Goal: Information Seeking & Learning: Find specific fact

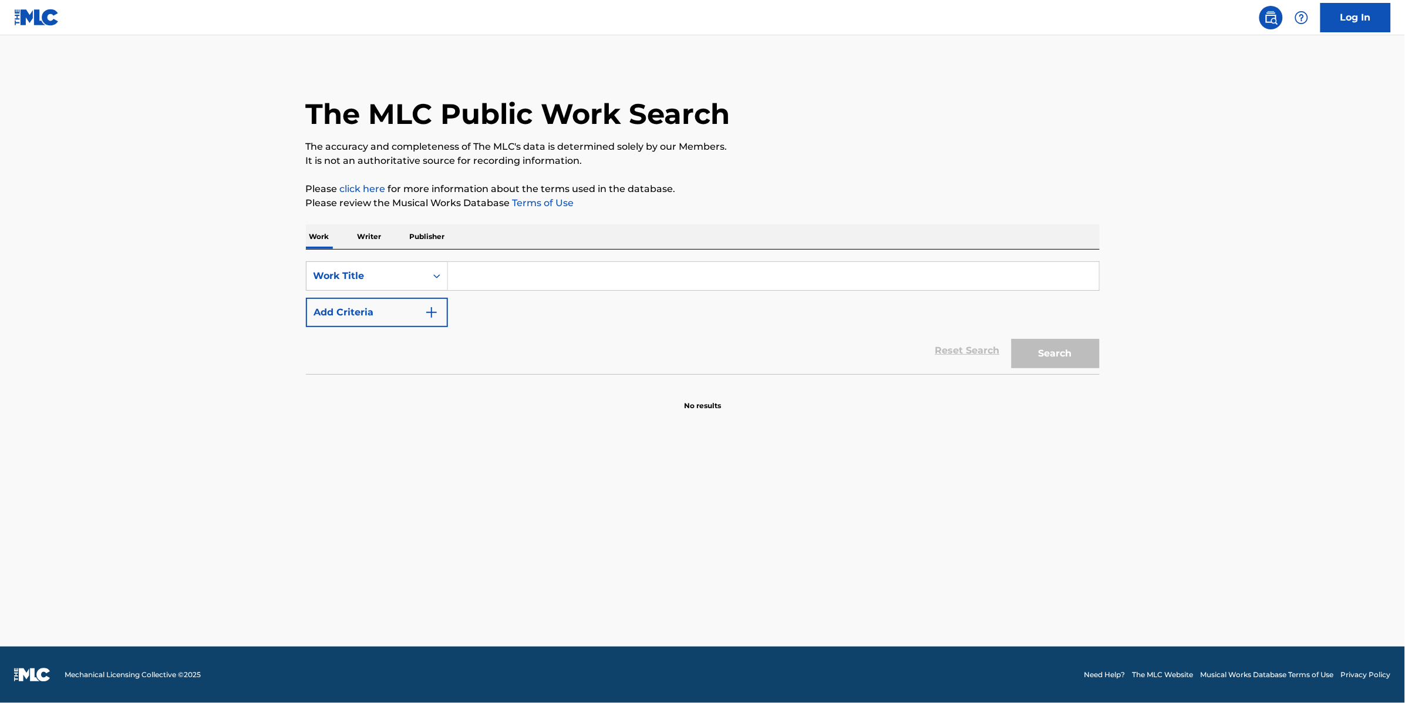
click at [456, 275] on input "Search Form" at bounding box center [773, 276] width 651 height 28
type input "t"
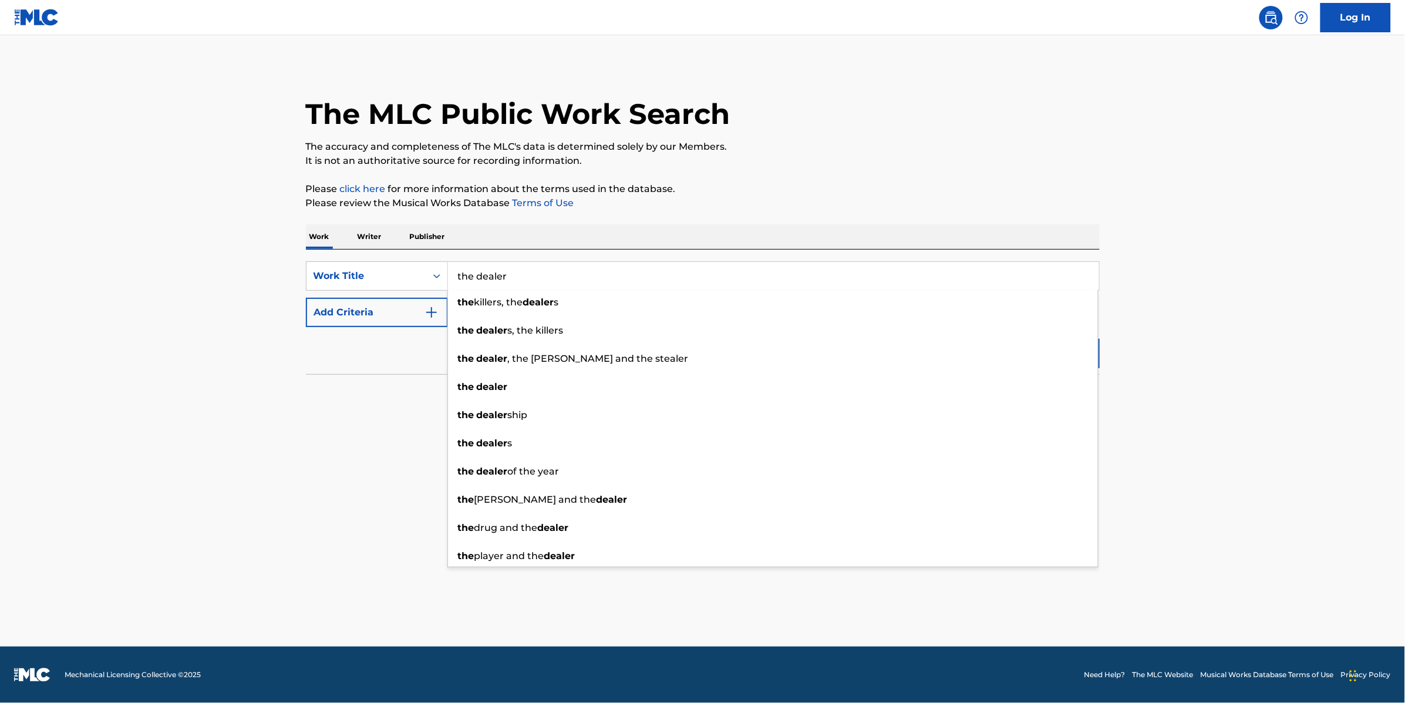
type input "the dealer"
click at [361, 400] on section "No results" at bounding box center [703, 396] width 794 height 31
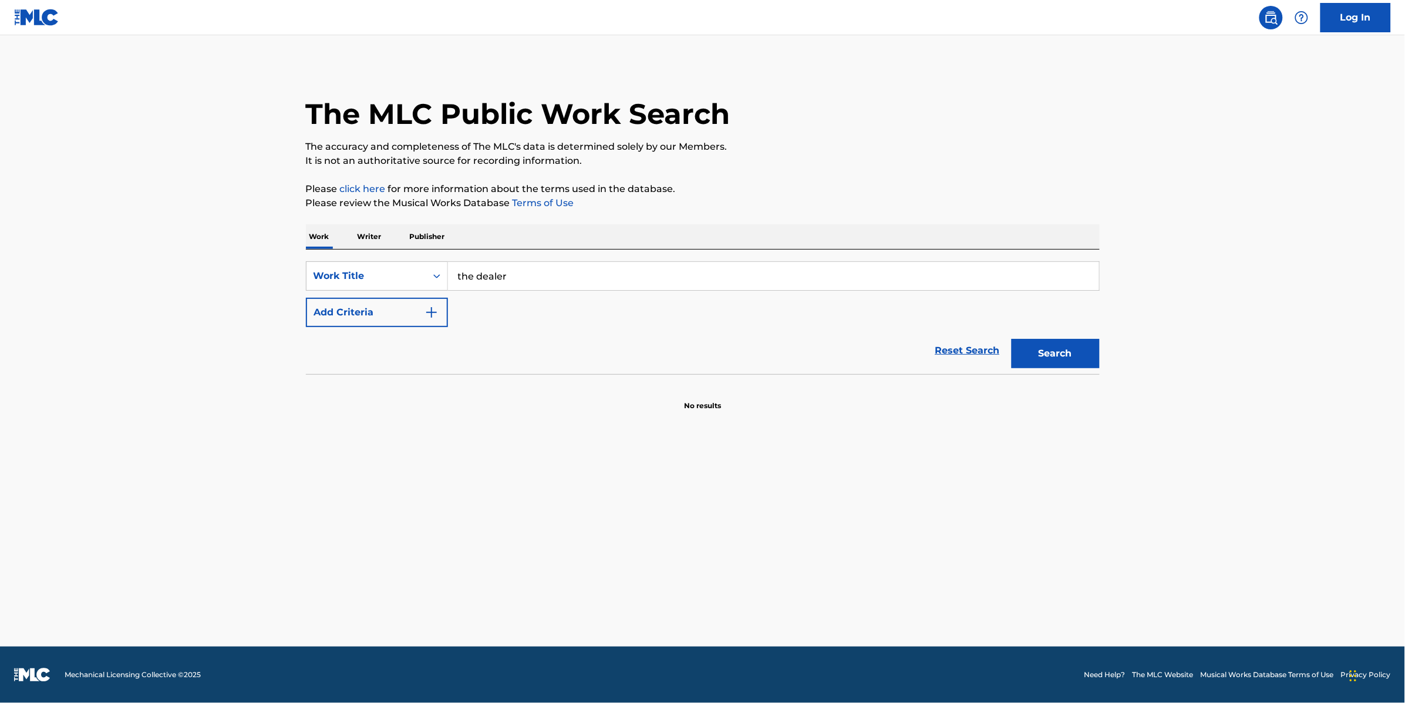
click at [431, 319] on img "Search Form" at bounding box center [432, 312] width 14 height 14
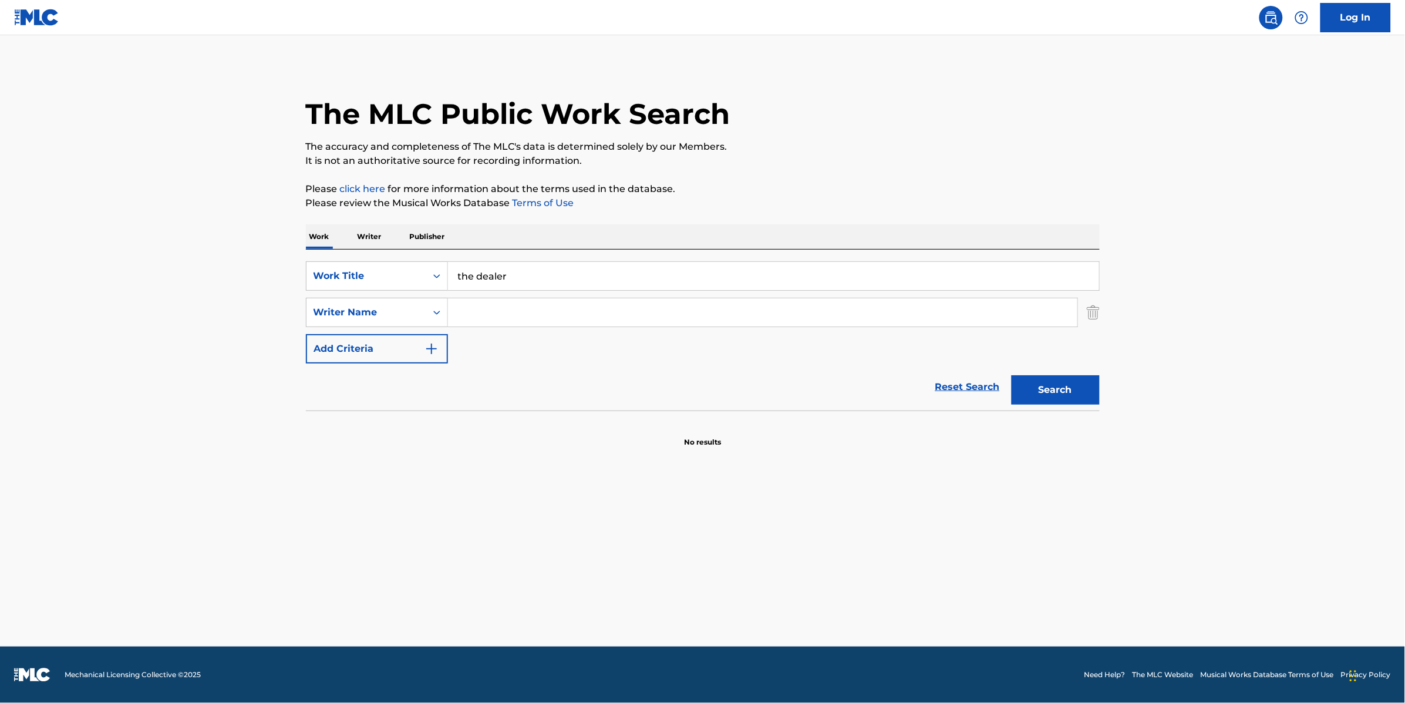
click at [535, 309] on input "Search Form" at bounding box center [762, 312] width 629 height 28
type input "[PERSON_NAME]"
click at [1068, 387] on button "Search" at bounding box center [1056, 389] width 88 height 29
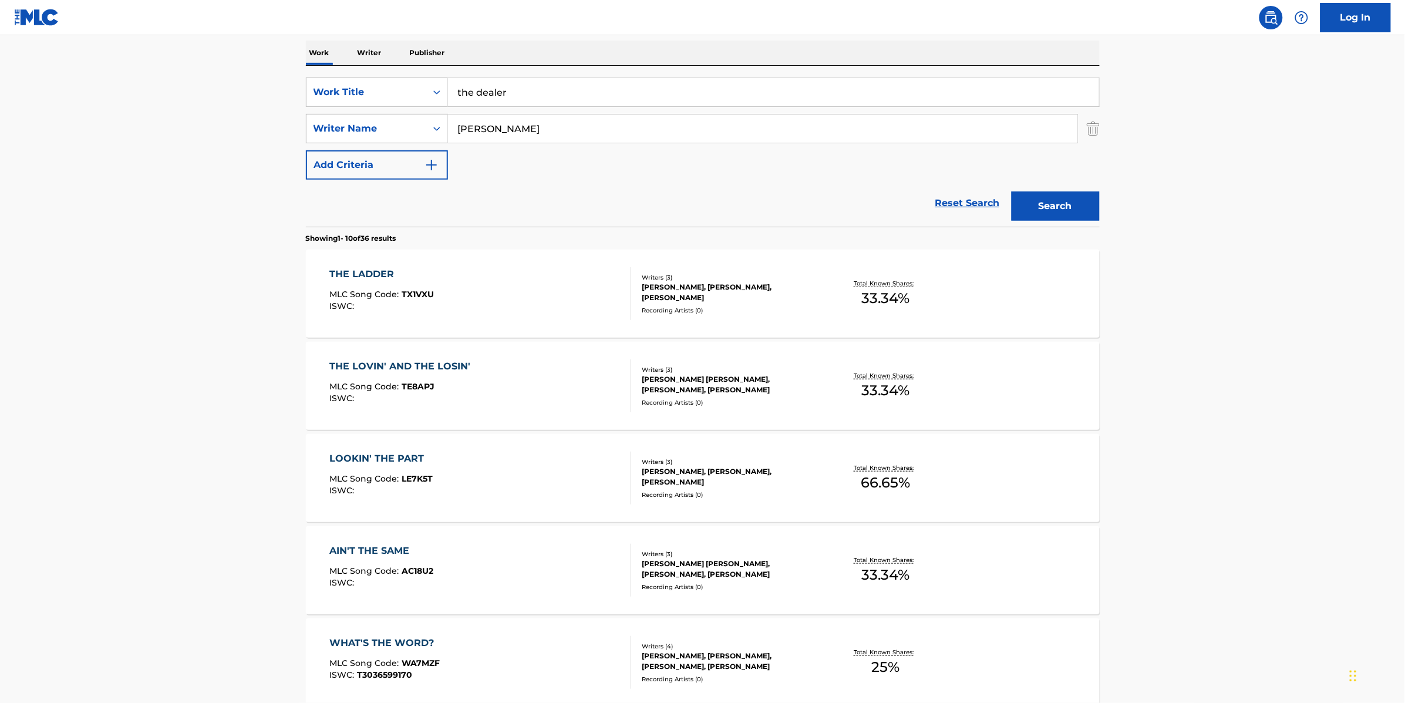
scroll to position [193, 0]
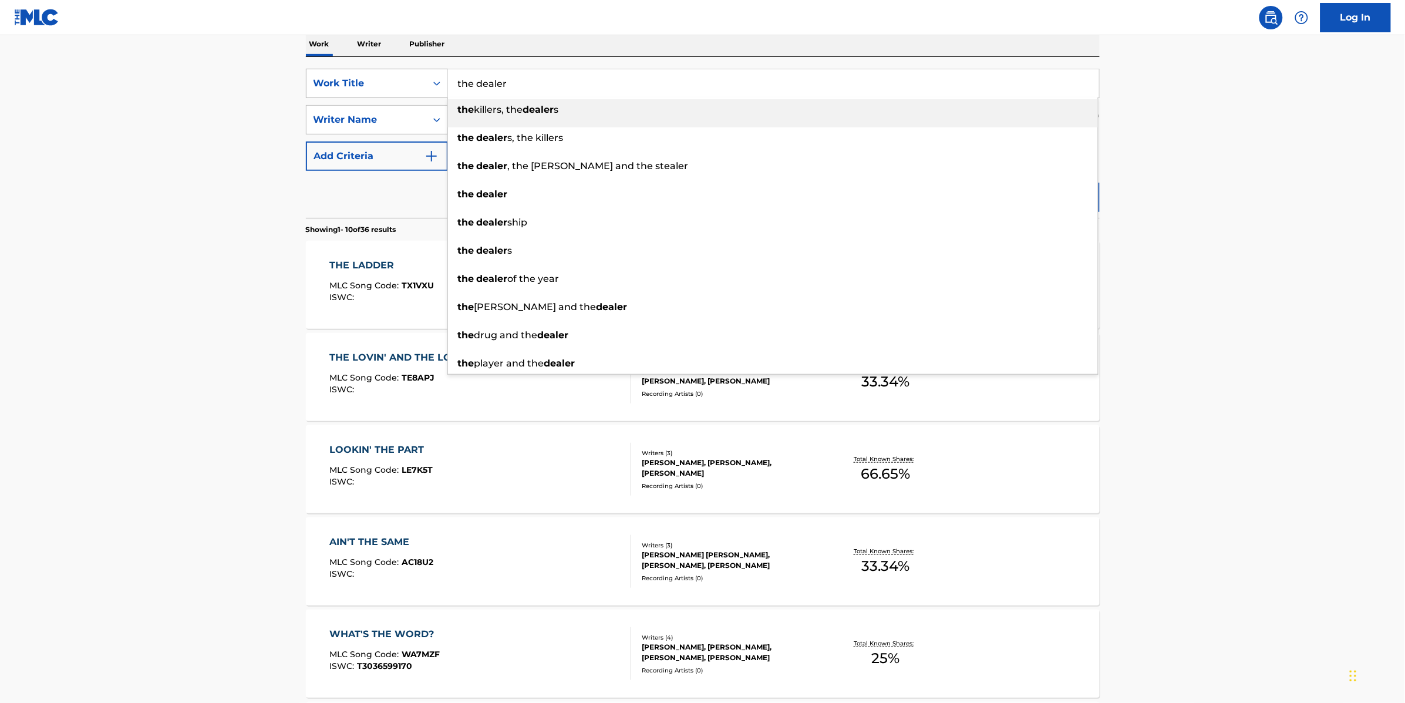
drag, startPoint x: 478, startPoint y: 81, endPoint x: 413, endPoint y: 82, distance: 64.6
click at [414, 82] on div "SearchWithCriteria20a3eb13-fc57-477e-9a57-04245fb6e7da Work Title the dealer th…" at bounding box center [703, 83] width 794 height 29
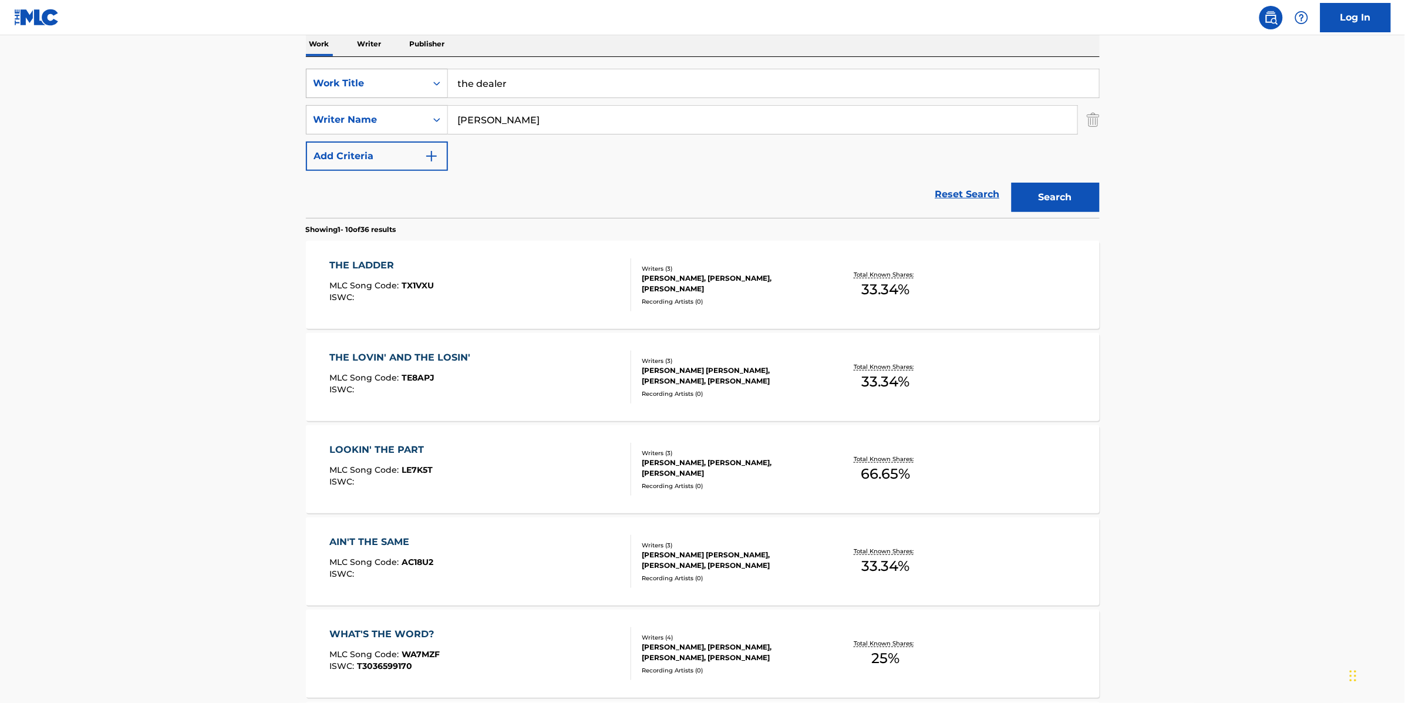
drag, startPoint x: 477, startPoint y: 83, endPoint x: 437, endPoint y: 79, distance: 40.1
click at [438, 80] on div "SearchWithCriteria20a3eb13-fc57-477e-9a57-04245fb6e7da Work Title the dealer" at bounding box center [703, 83] width 794 height 29
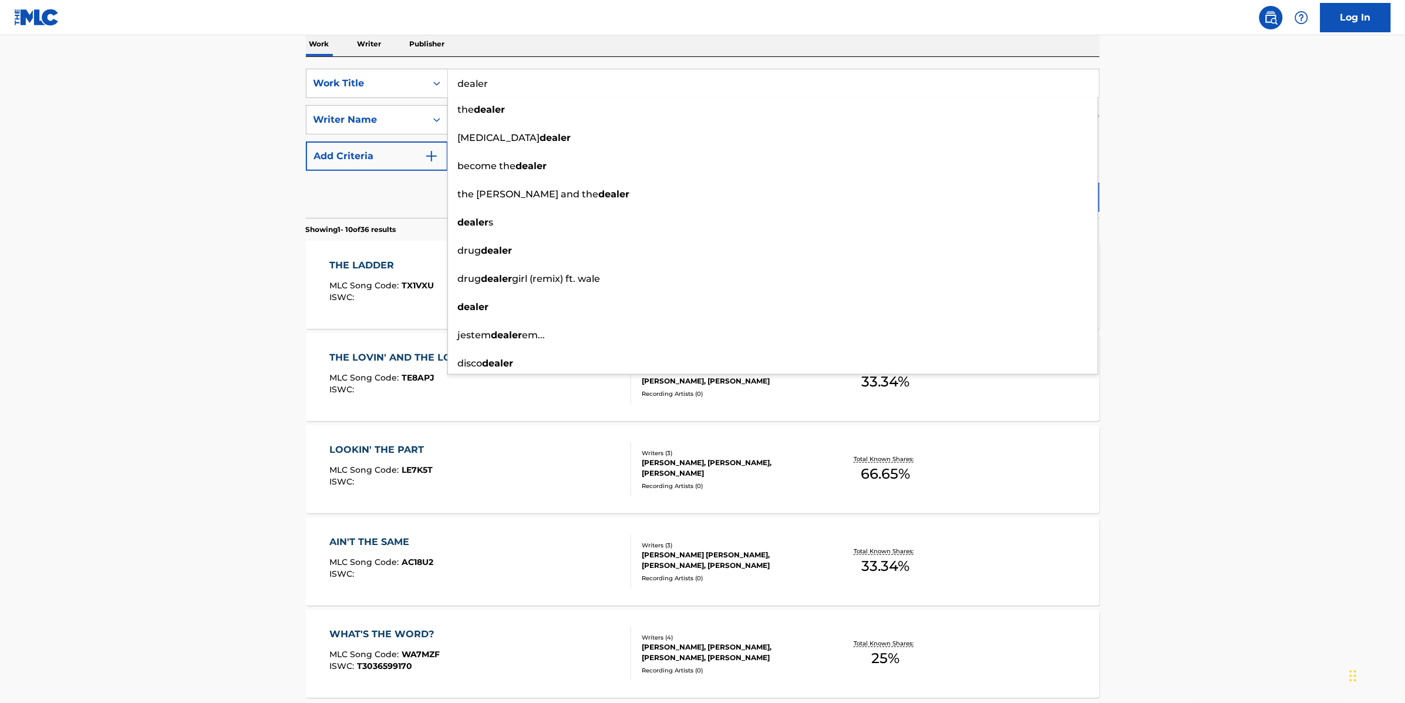
type input "dealer"
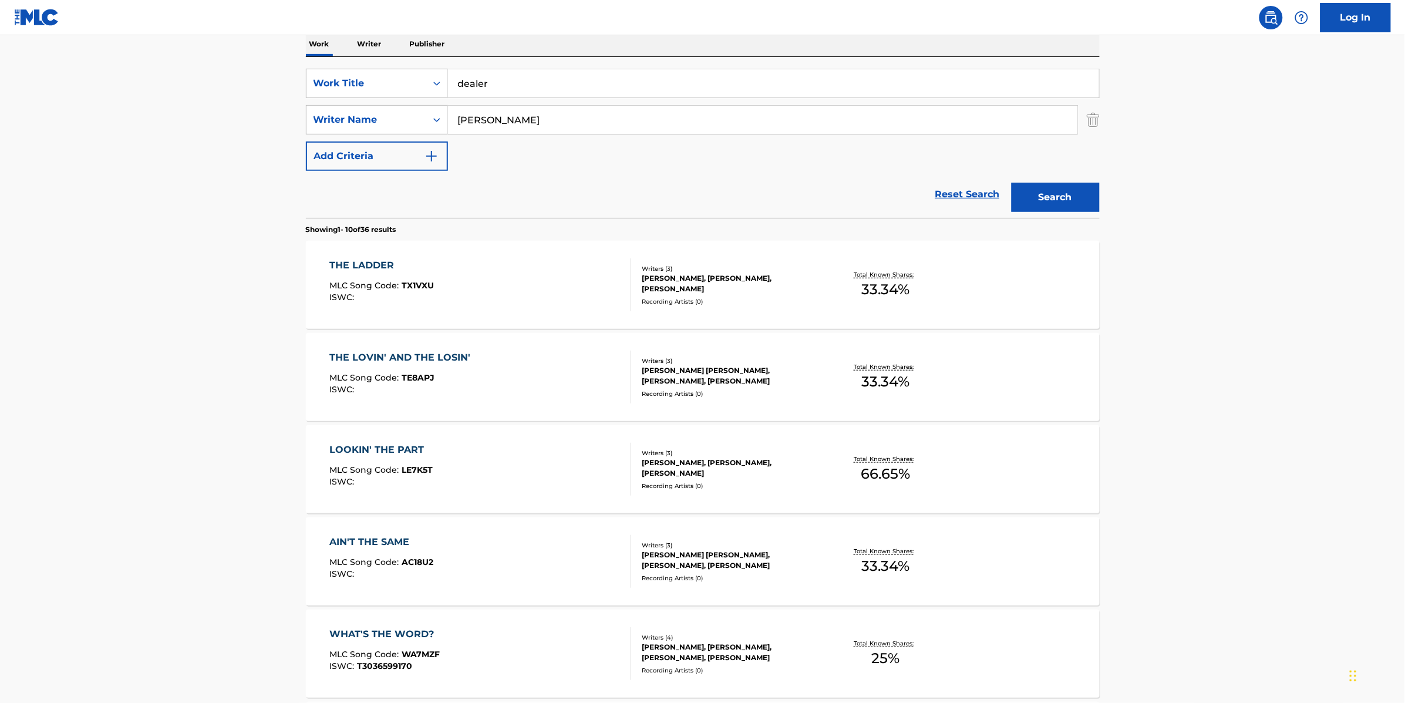
drag, startPoint x: 1204, startPoint y: 221, endPoint x: 1177, endPoint y: 209, distance: 30.2
click at [1204, 221] on main "The MLC Public Work Search The accuracy and completeness of The MLC's data is d…" at bounding box center [702, 534] width 1405 height 1382
click at [1061, 185] on button "Search" at bounding box center [1056, 197] width 88 height 29
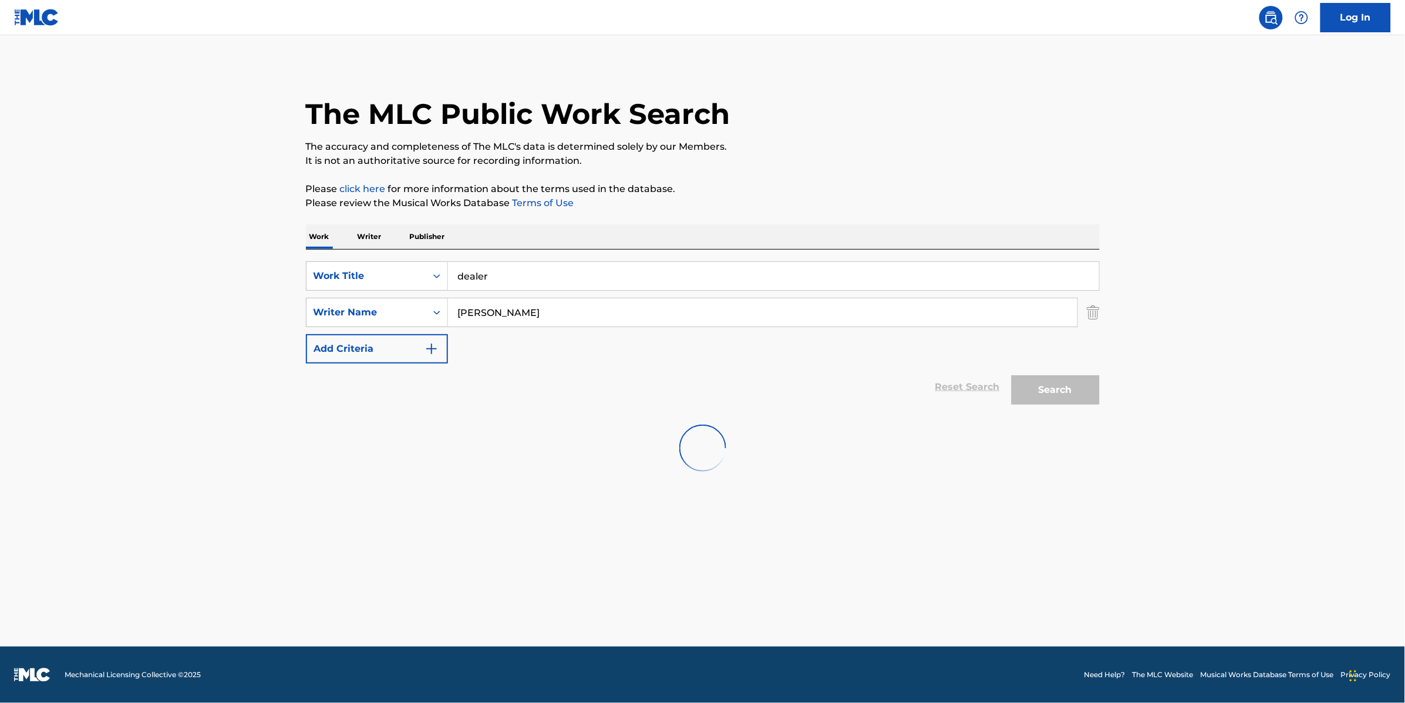
scroll to position [0, 0]
drag, startPoint x: 489, startPoint y: 318, endPoint x: 435, endPoint y: 312, distance: 54.3
click at [436, 313] on div "SearchWithCriteria93618feb-aa2c-46b8-a481-e4146000e275 Writer Name [PERSON_NAME]" at bounding box center [703, 312] width 794 height 29
type input "[PERSON_NAME]"
click at [1073, 384] on button "Search" at bounding box center [1056, 389] width 88 height 29
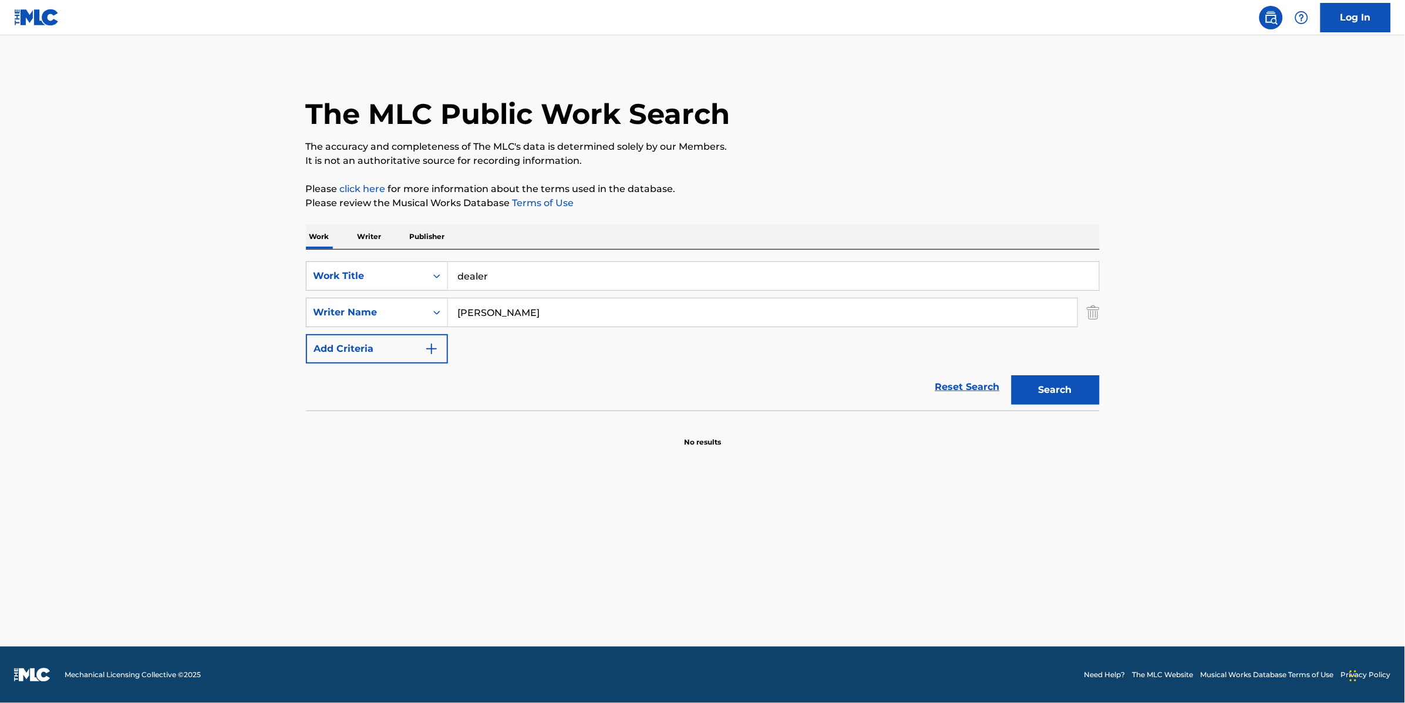
click at [519, 283] on input "dealer" at bounding box center [773, 276] width 651 height 28
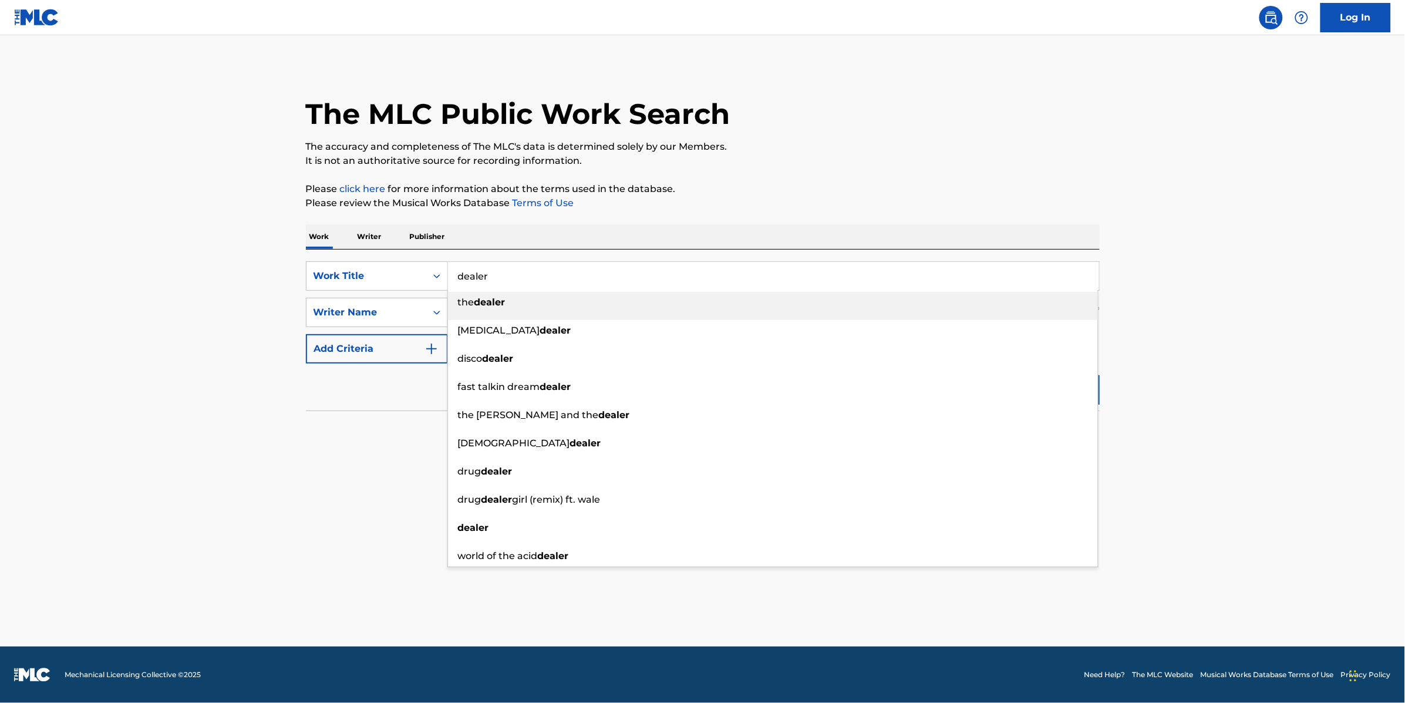
click at [518, 283] on input "dealer" at bounding box center [773, 276] width 651 height 28
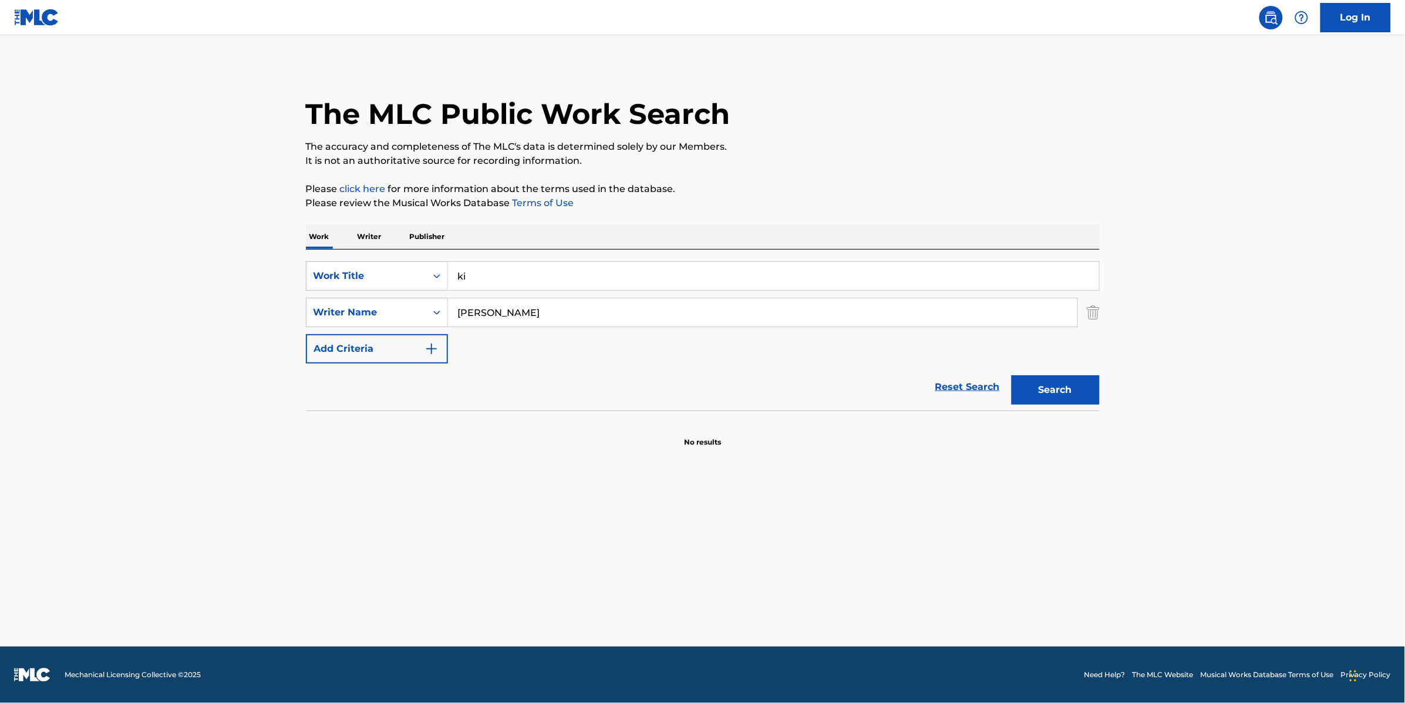
type input "k"
type input "TN"
click at [508, 317] on input "[PERSON_NAME]" at bounding box center [762, 312] width 629 height 28
type input "[PERSON_NAME]"
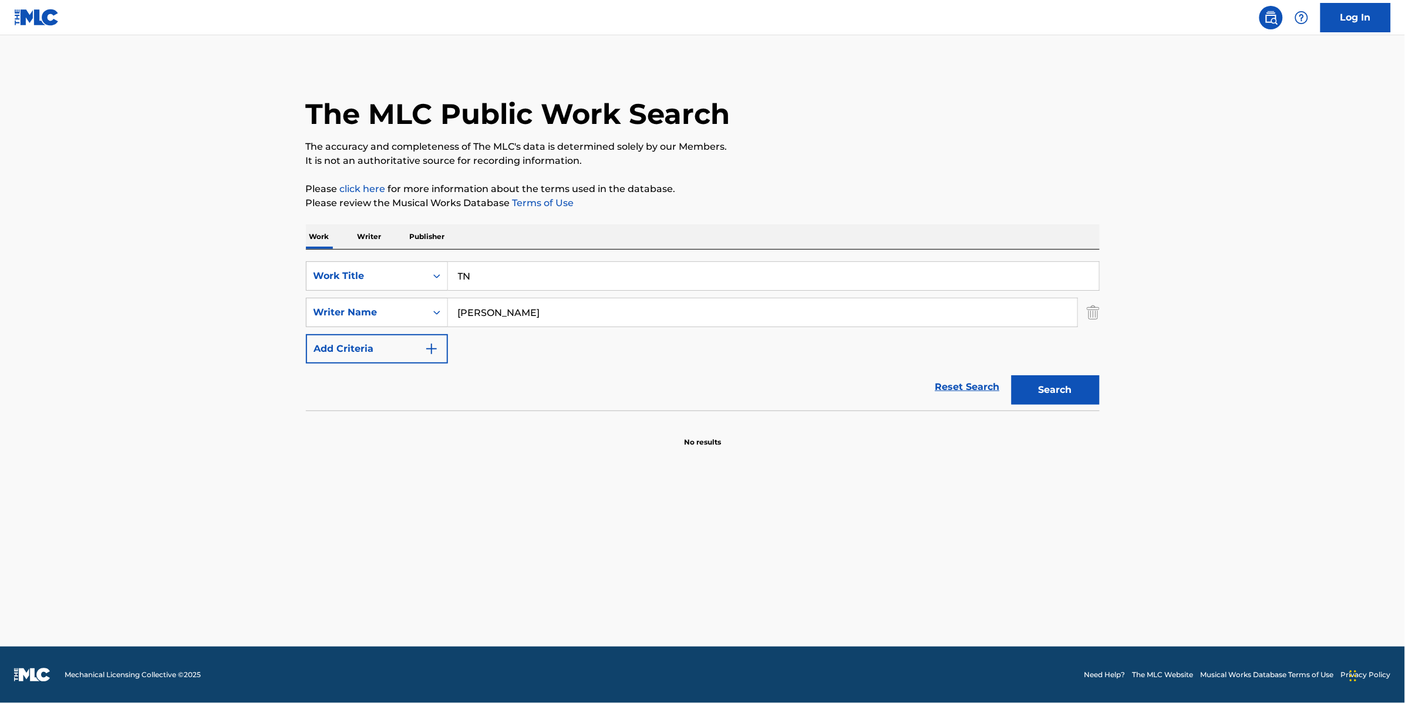
click at [1012, 375] on button "Search" at bounding box center [1056, 389] width 88 height 29
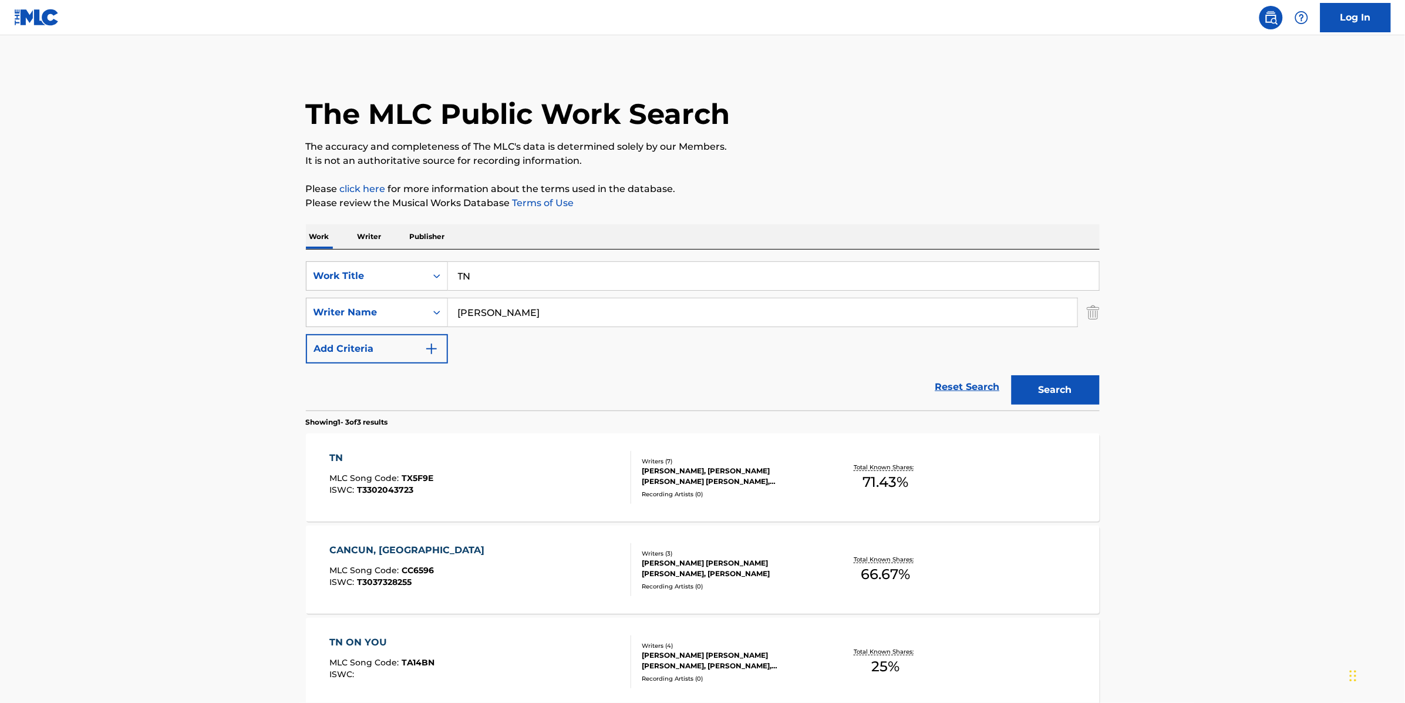
click at [577, 480] on div "TN MLC Song Code : TX5F9E ISWC : T3302043723" at bounding box center [480, 477] width 302 height 53
click at [520, 274] on input "TN" at bounding box center [773, 276] width 651 height 28
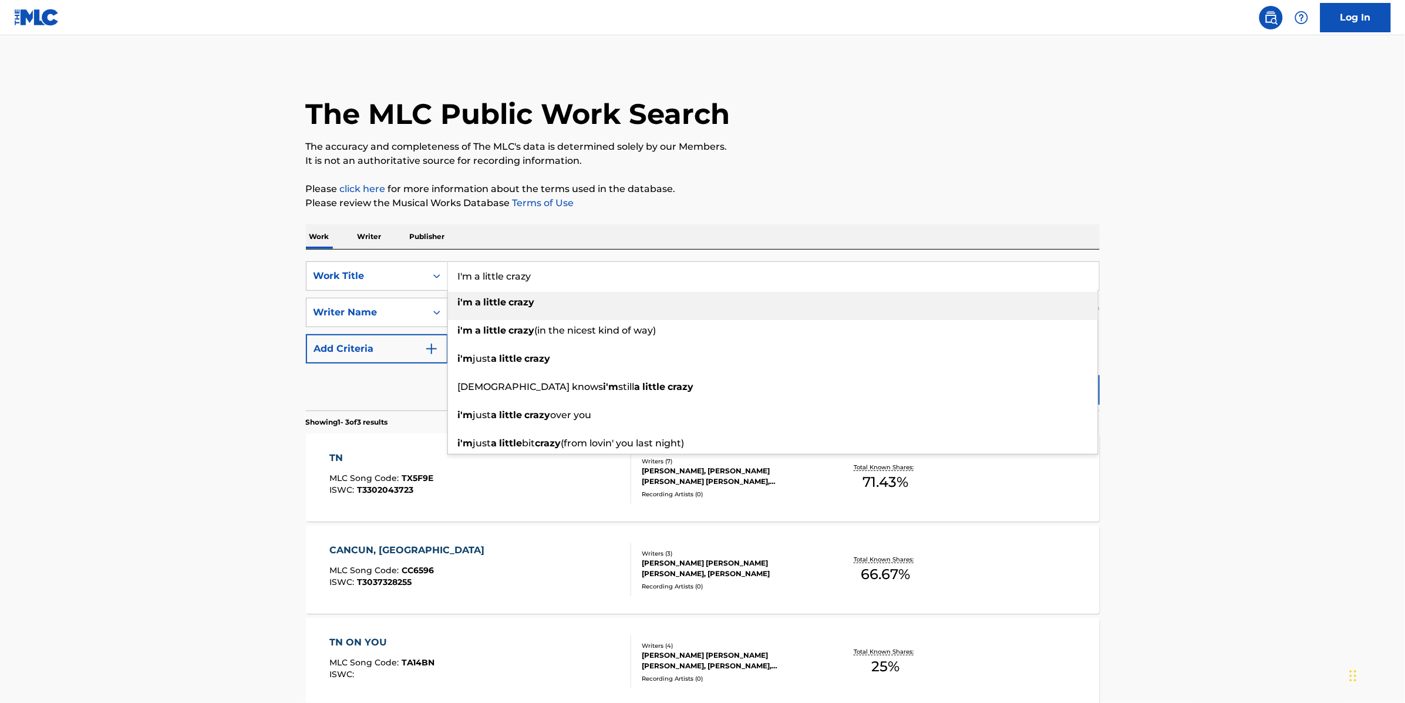
type input "I'm a little crazy"
click at [605, 236] on div "Work Writer Publisher" at bounding box center [703, 236] width 794 height 25
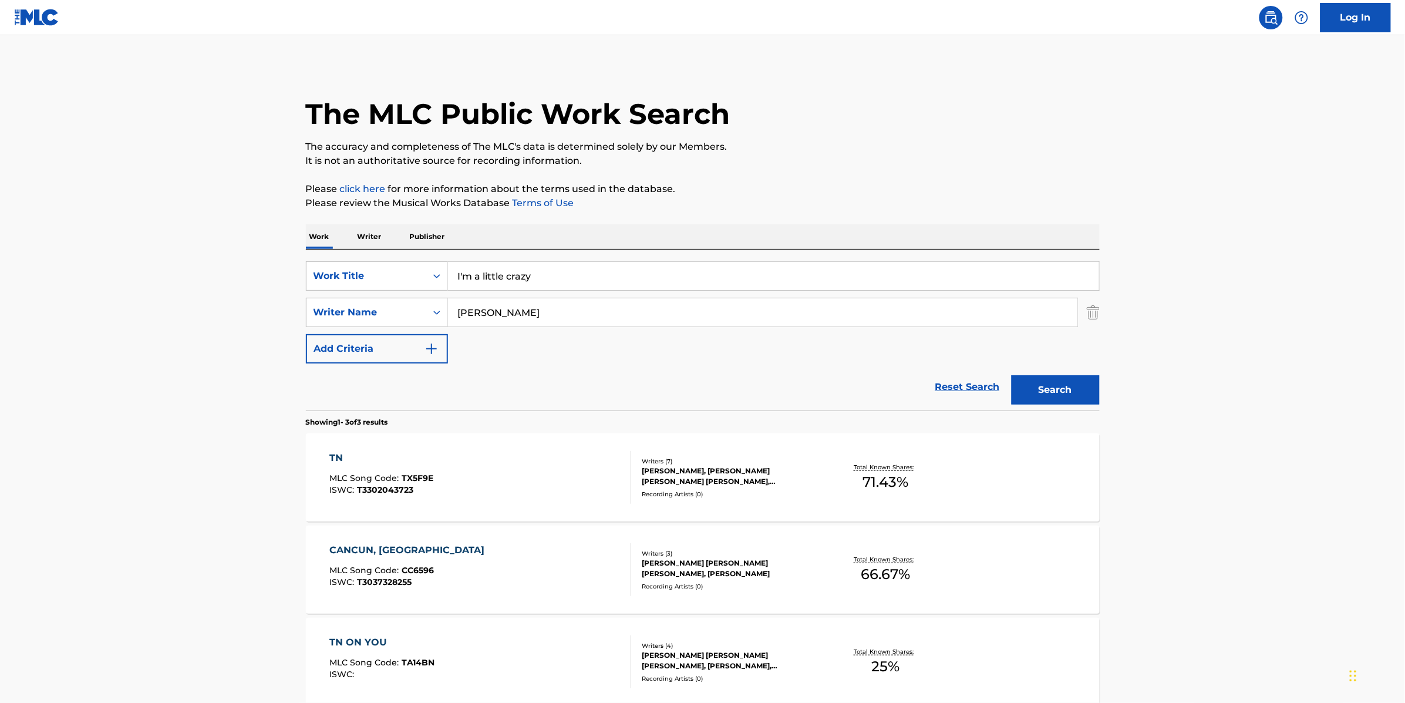
click at [511, 321] on input "[PERSON_NAME]" at bounding box center [762, 312] width 629 height 28
click at [510, 321] on input "[PERSON_NAME]" at bounding box center [762, 312] width 629 height 28
type input "[PERSON_NAME]"
click at [1043, 390] on button "Search" at bounding box center [1056, 389] width 88 height 29
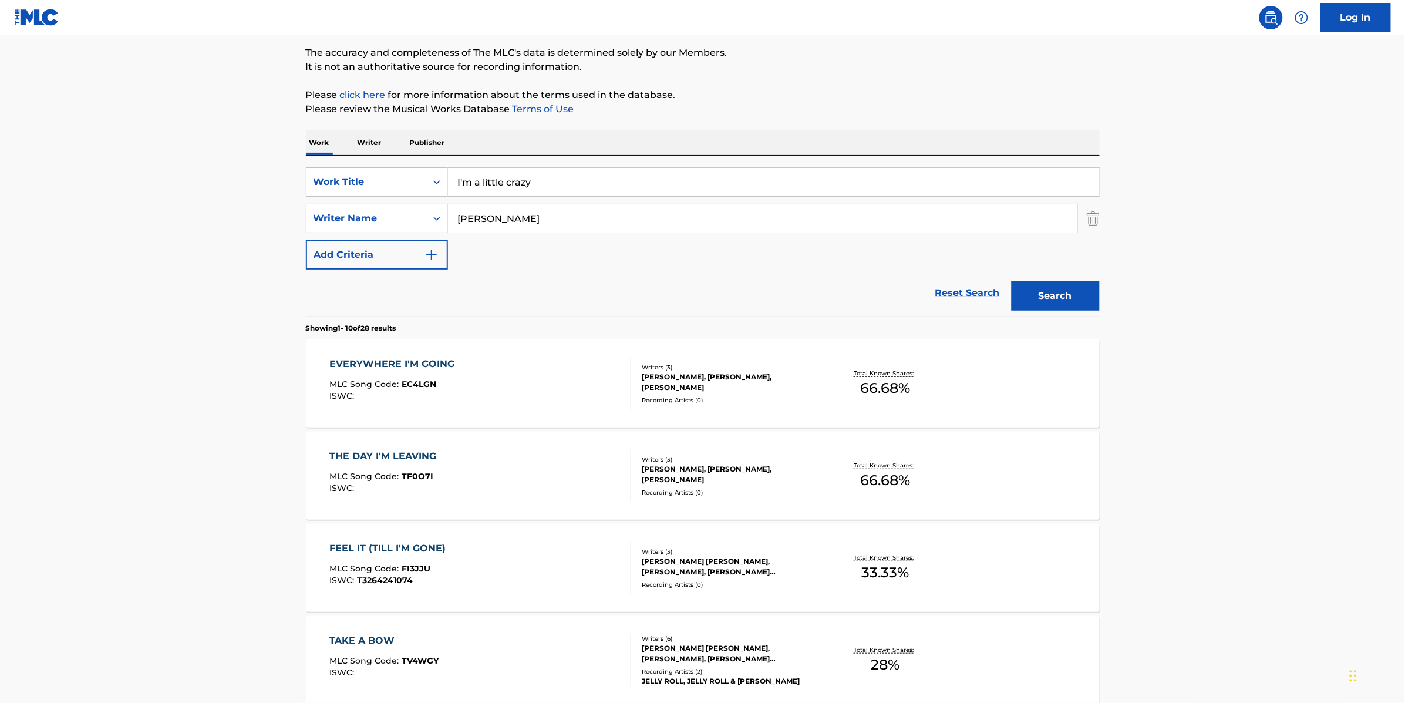
scroll to position [97, 0]
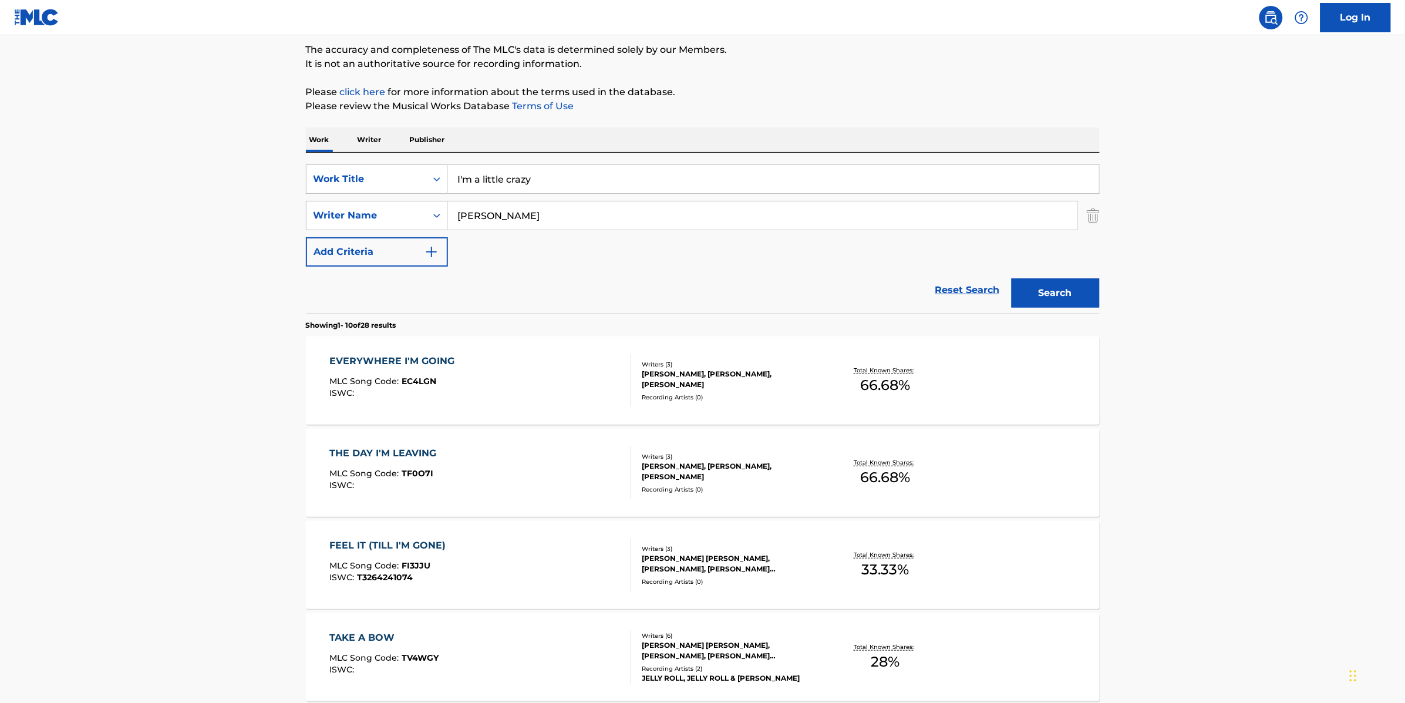
click at [543, 380] on div "EVERYWHERE I'M GOING MLC Song Code : EC4LGN ISWC :" at bounding box center [480, 380] width 302 height 53
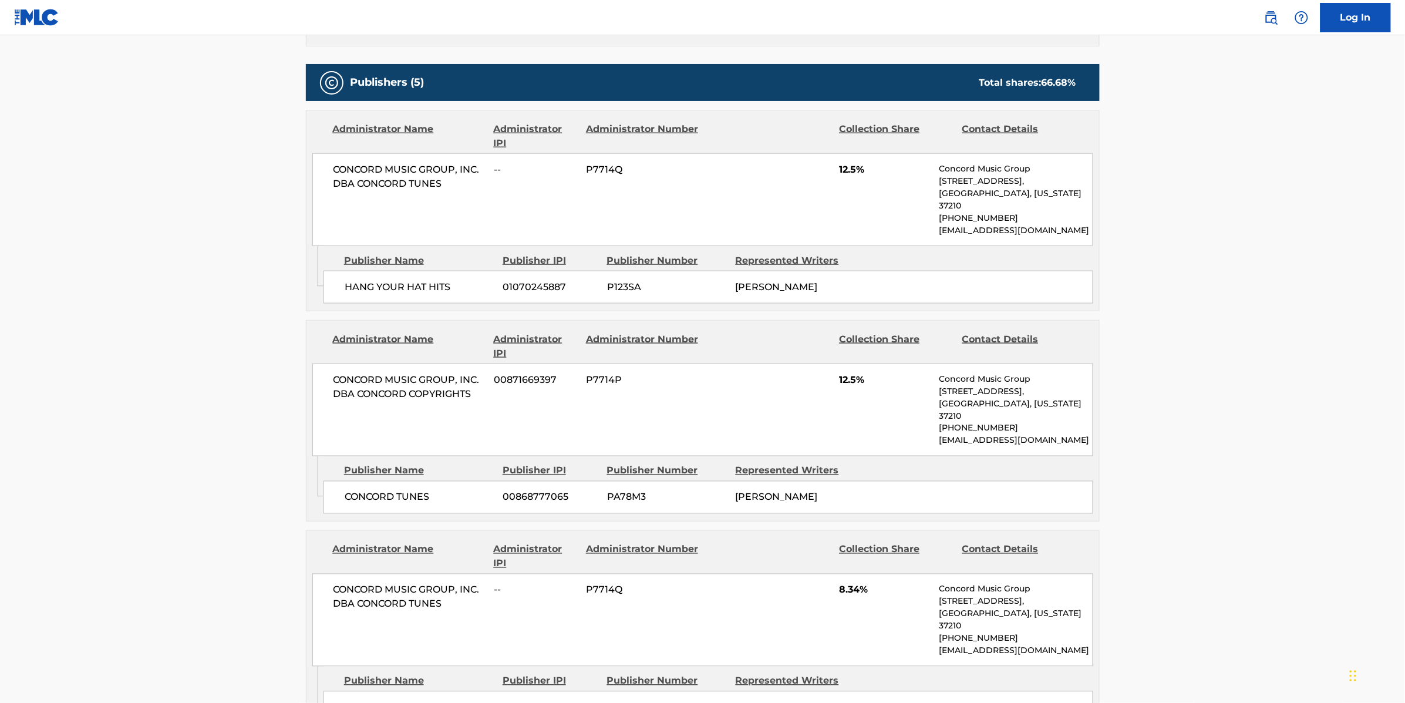
scroll to position [509, 0]
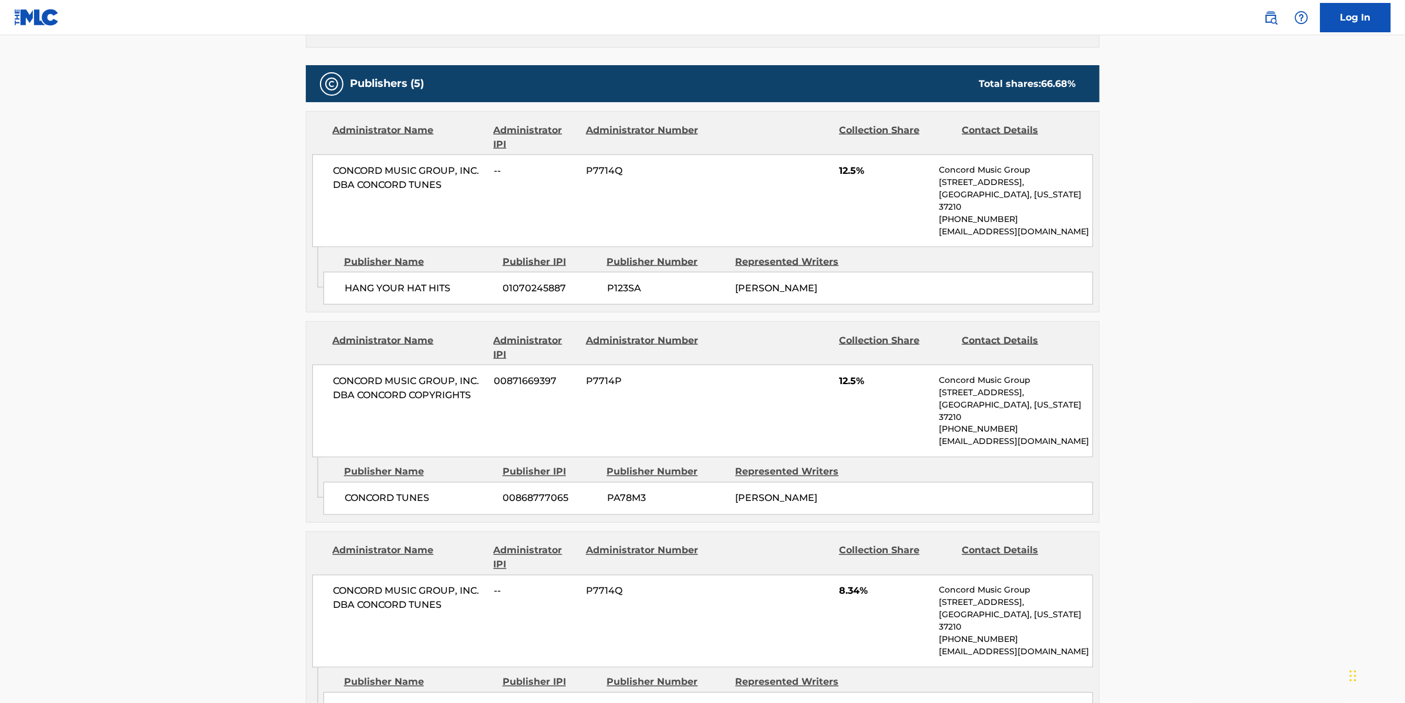
scroll to position [97, 0]
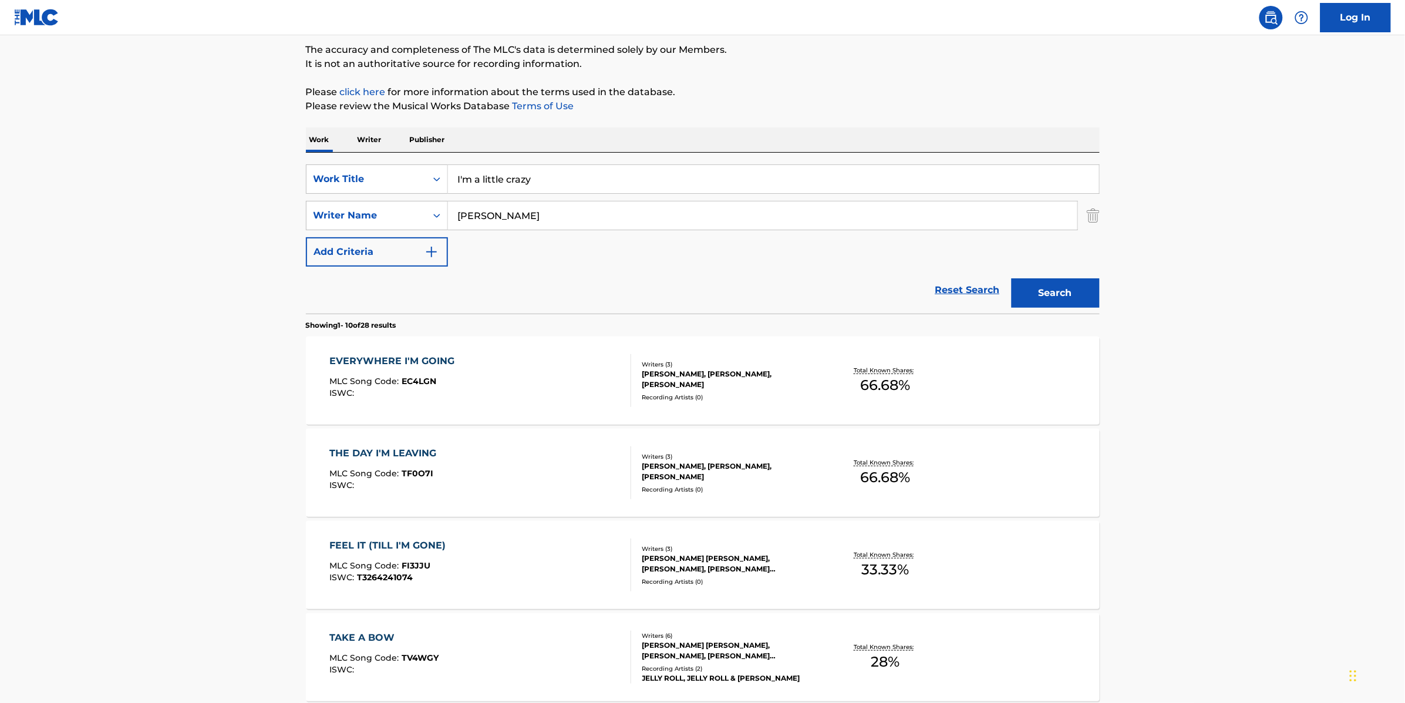
click at [558, 383] on div "EVERYWHERE I'M GOING MLC Song Code : EC4LGN ISWC :" at bounding box center [480, 380] width 302 height 53
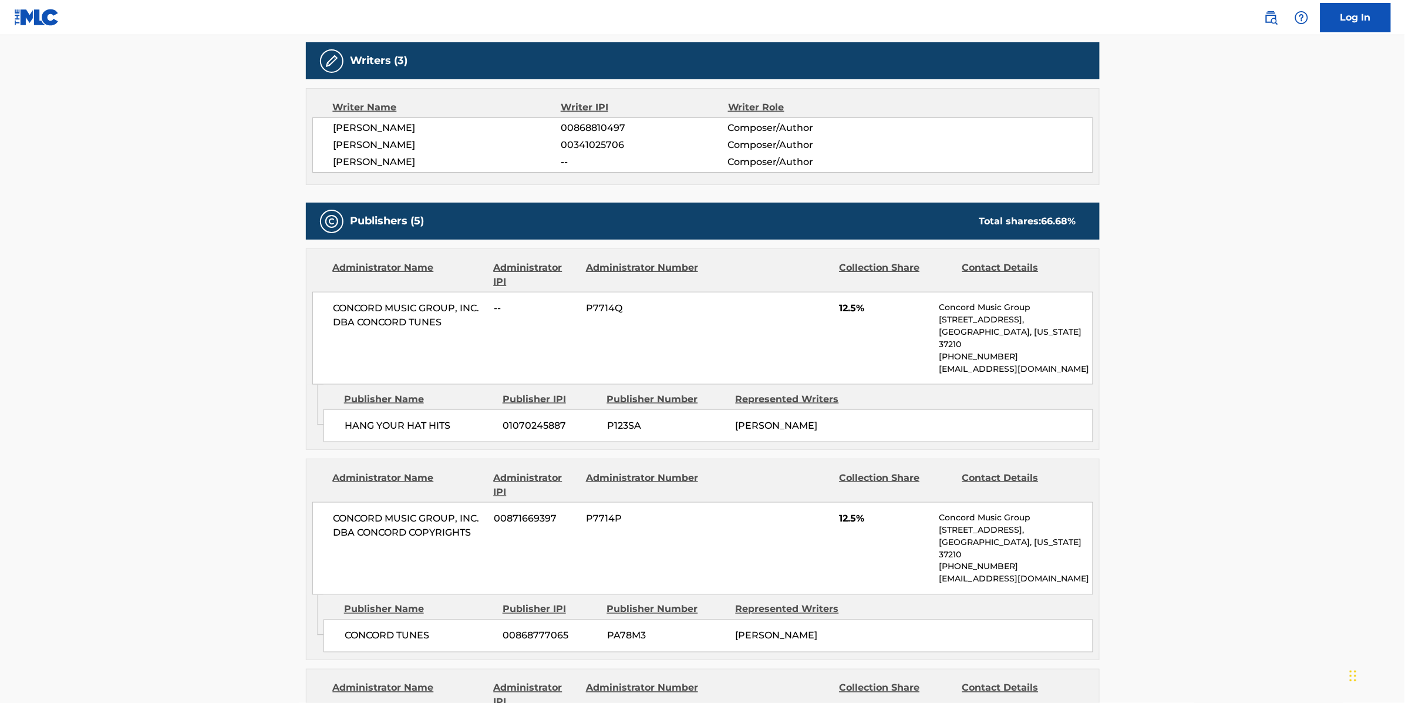
scroll to position [151, 0]
